Goal: Task Accomplishment & Management: Manage account settings

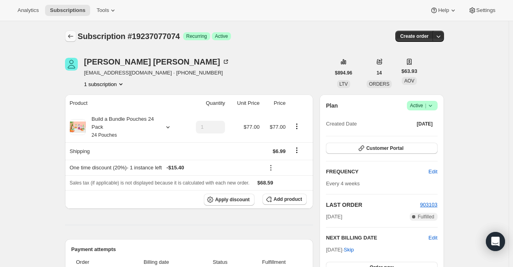
click at [67, 33] on button "Subscriptions" at bounding box center [70, 36] width 11 height 11
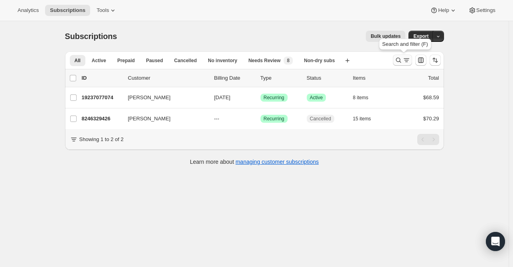
click at [399, 58] on icon "Search and filter results" at bounding box center [399, 60] width 8 height 8
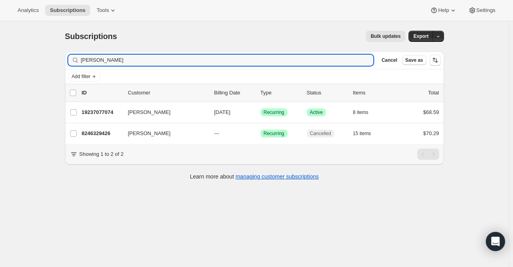
drag, startPoint x: 109, startPoint y: 60, endPoint x: 75, endPoint y: 59, distance: 33.9
click at [75, 59] on div "[PERSON_NAME]" at bounding box center [221, 60] width 306 height 11
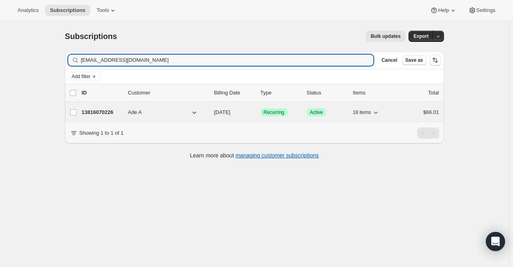
type input "[EMAIL_ADDRESS][DOMAIN_NAME]"
click at [86, 111] on p "13816070226" at bounding box center [102, 113] width 40 height 8
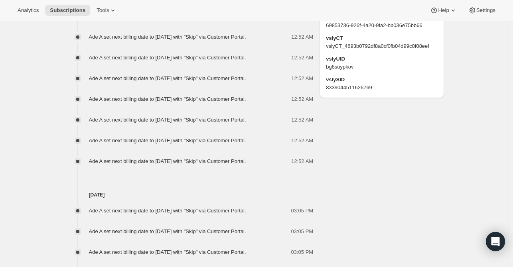
scroll to position [519, 0]
